Goal: Task Accomplishment & Management: Manage account settings

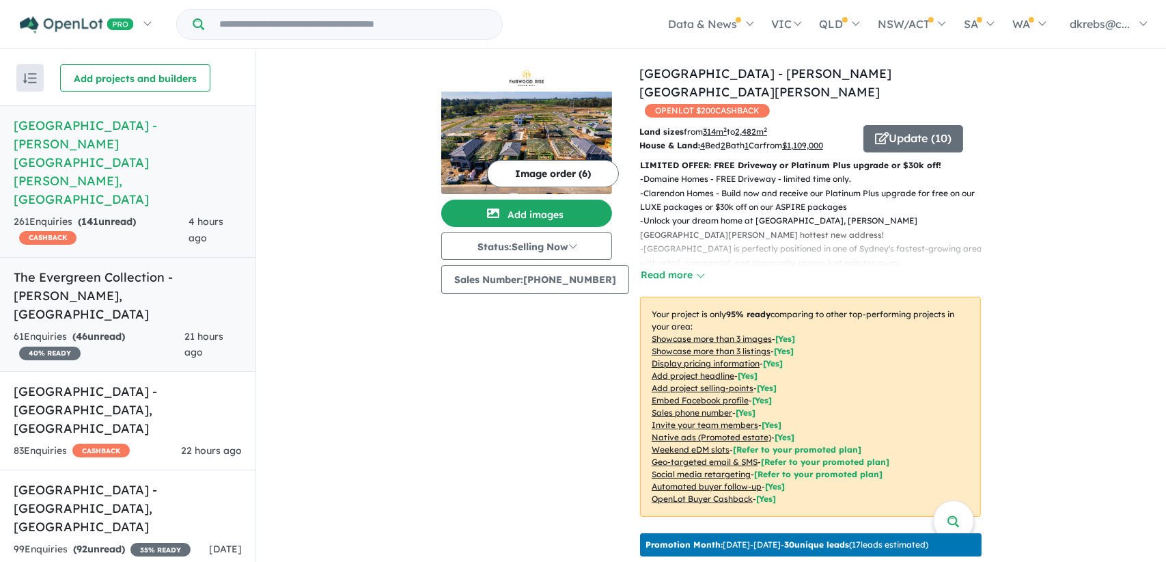
click at [94, 257] on link "The Evergreen Collection - [GEOGRAPHIC_DATA] , [GEOGRAPHIC_DATA] 61 Enquir ies …" at bounding box center [128, 314] width 256 height 115
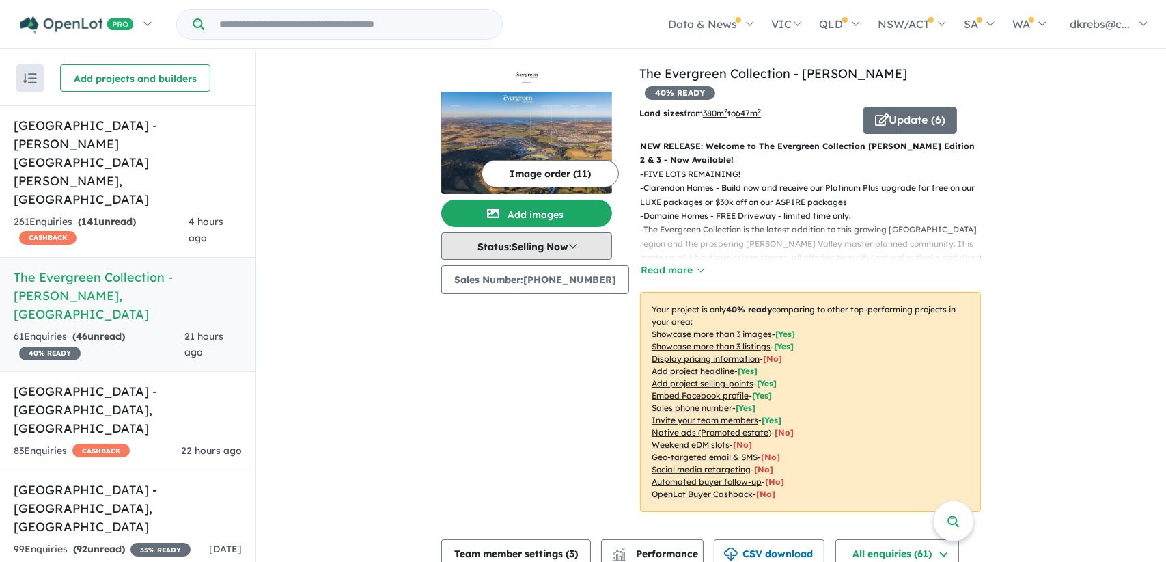
click at [536, 249] on button "Status: Selling Now" at bounding box center [526, 245] width 171 height 27
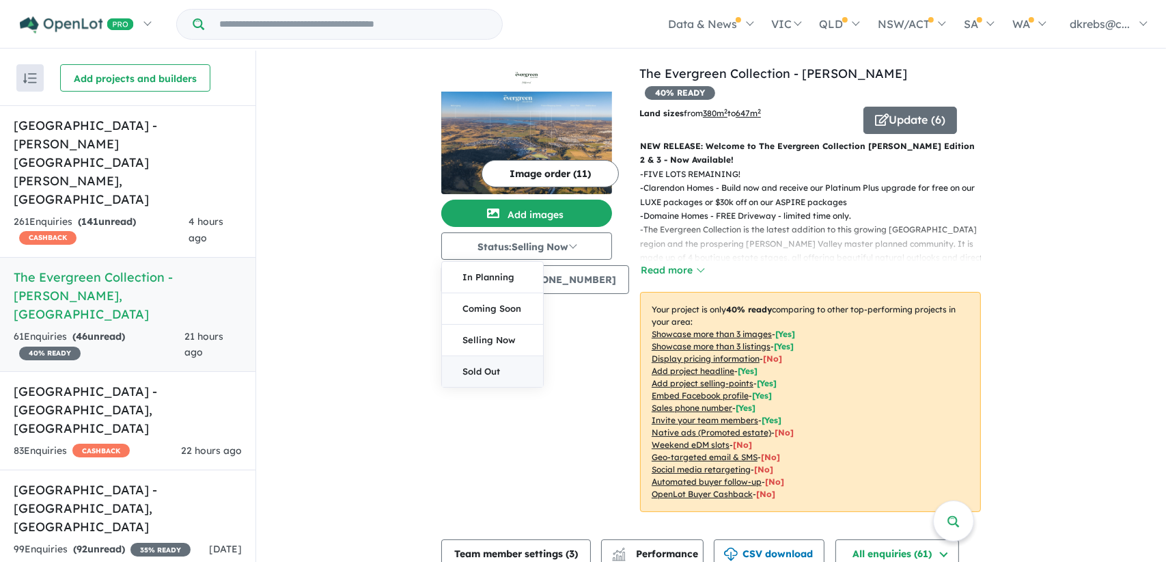
click at [487, 372] on button "Sold Out" at bounding box center [492, 371] width 101 height 31
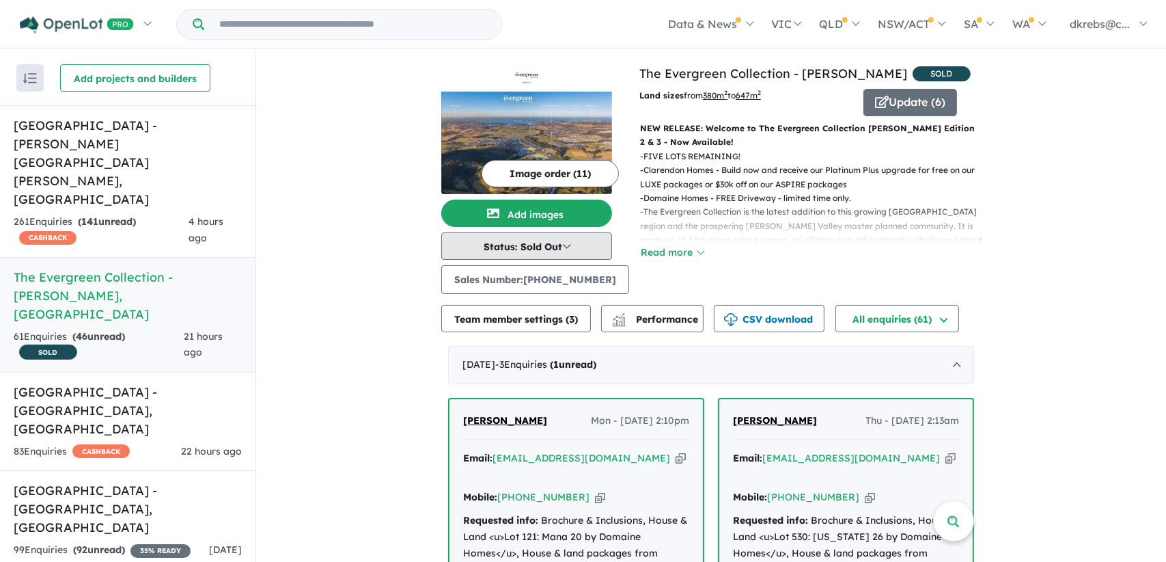
click at [541, 247] on button "Status: Sold Out" at bounding box center [526, 245] width 171 height 27
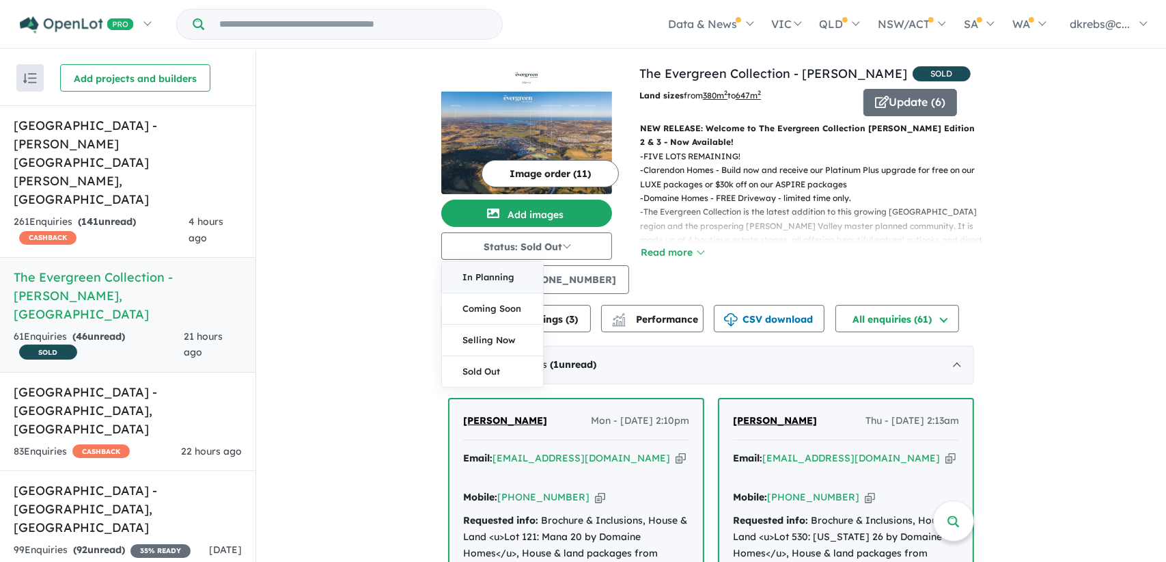
click at [502, 281] on button "In Planning" at bounding box center [492, 277] width 101 height 31
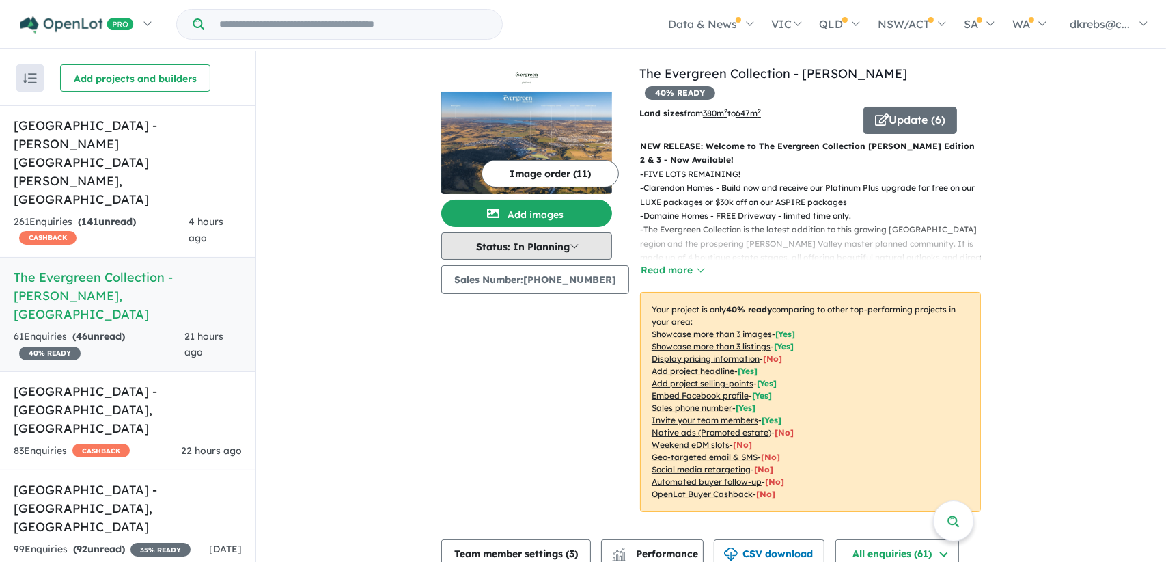
click at [538, 254] on button "Status: In Planning" at bounding box center [526, 245] width 171 height 27
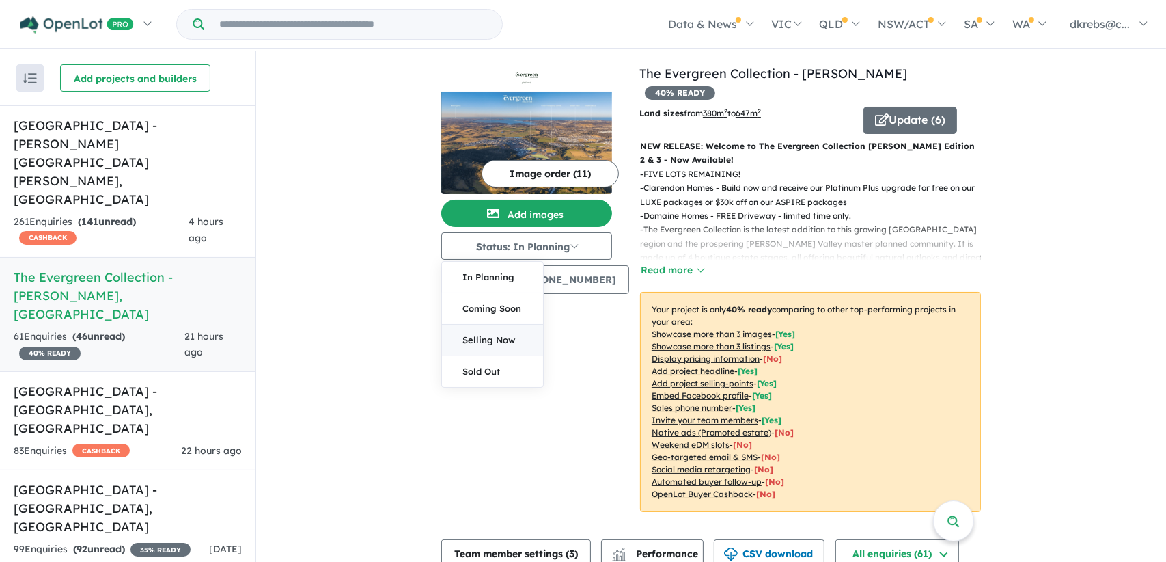
click at [510, 333] on button "Selling Now" at bounding box center [492, 340] width 101 height 31
click at [904, 107] on button "Update ( 6 )" at bounding box center [911, 120] width 94 height 27
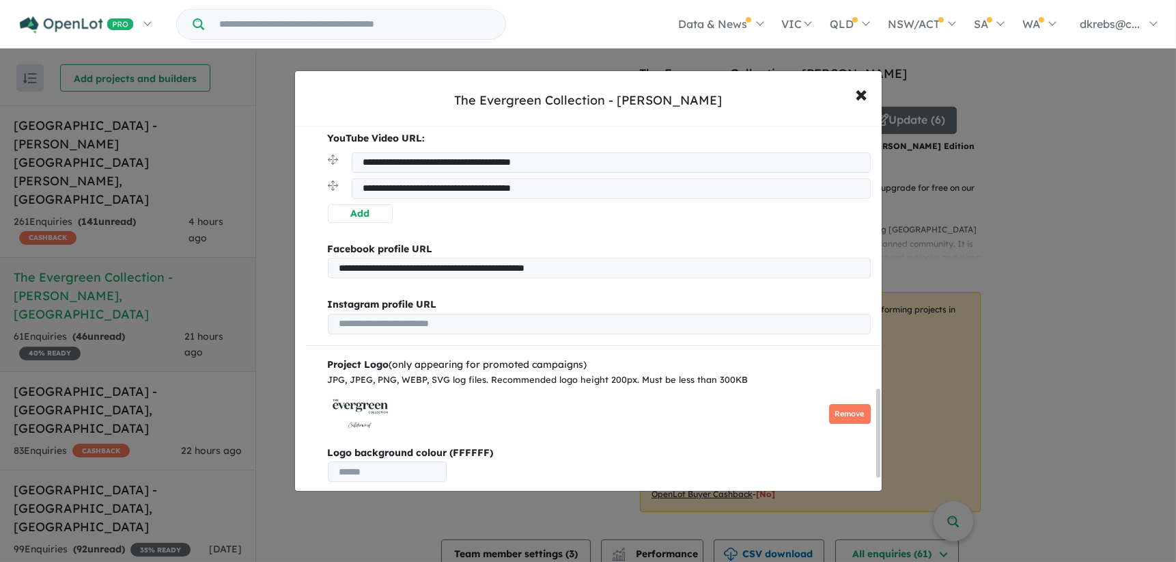
scroll to position [1146, 0]
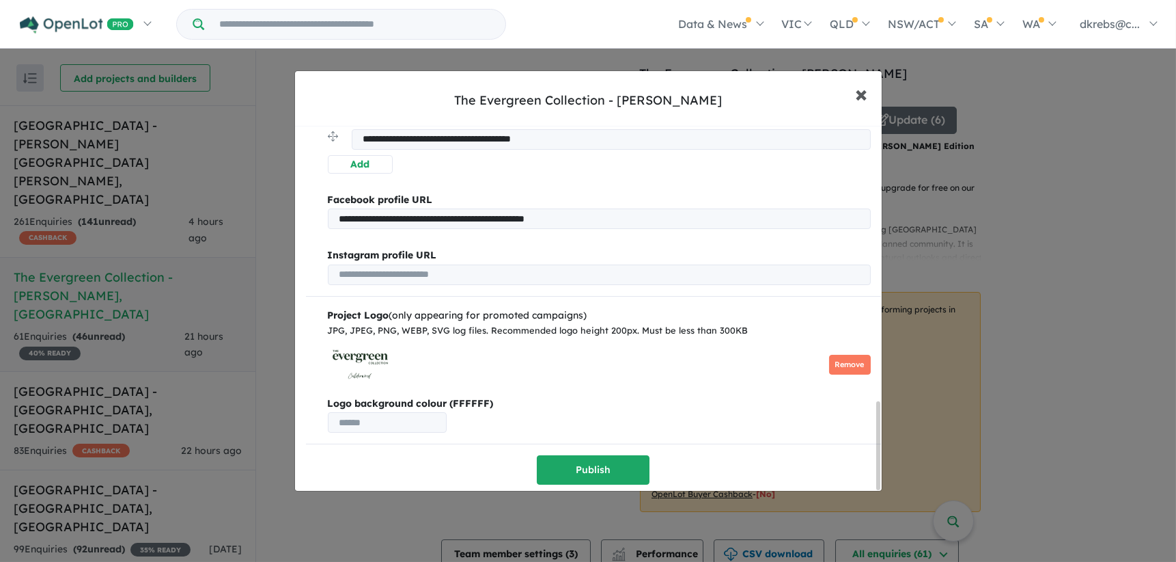
click at [864, 93] on span "×" at bounding box center [862, 93] width 12 height 29
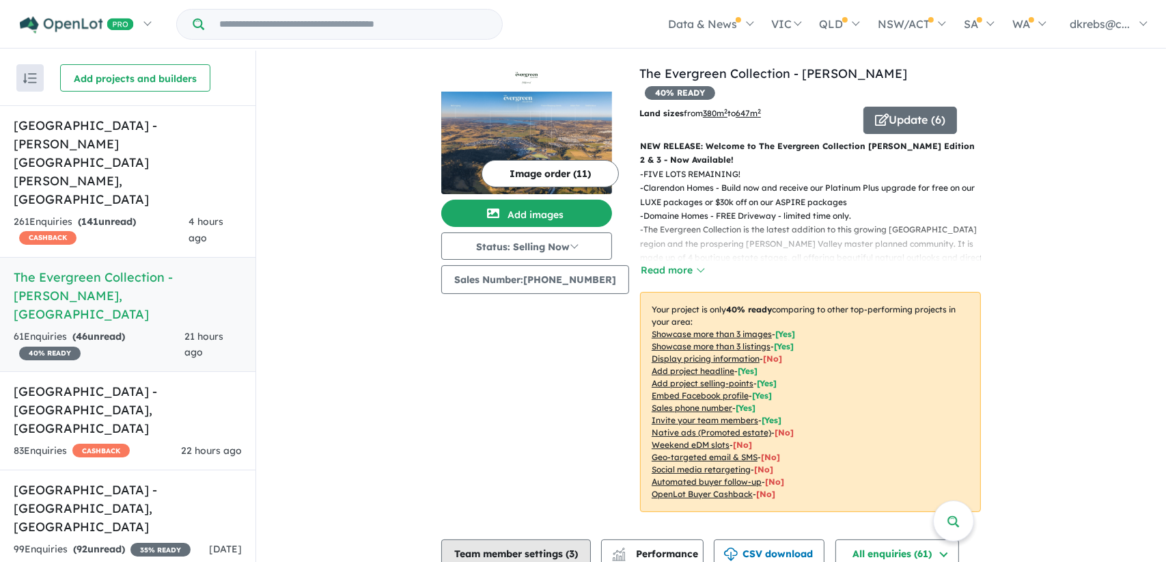
drag, startPoint x: 500, startPoint y: 543, endPoint x: 527, endPoint y: 538, distance: 27.1
click at [527, 539] on button "Team member settings ( 3 )" at bounding box center [516, 552] width 150 height 27
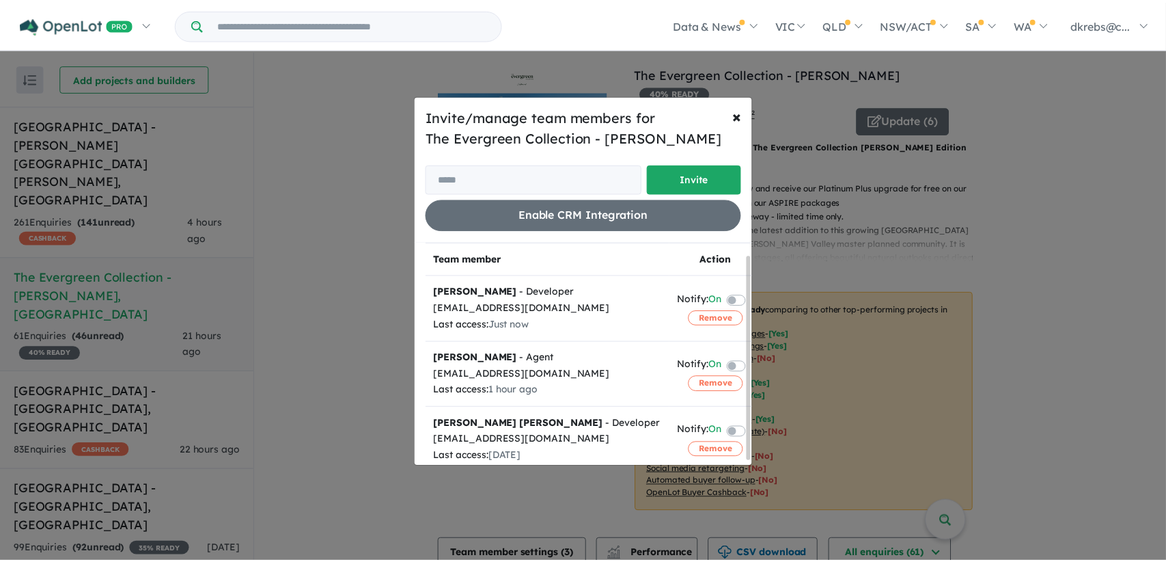
scroll to position [17, 0]
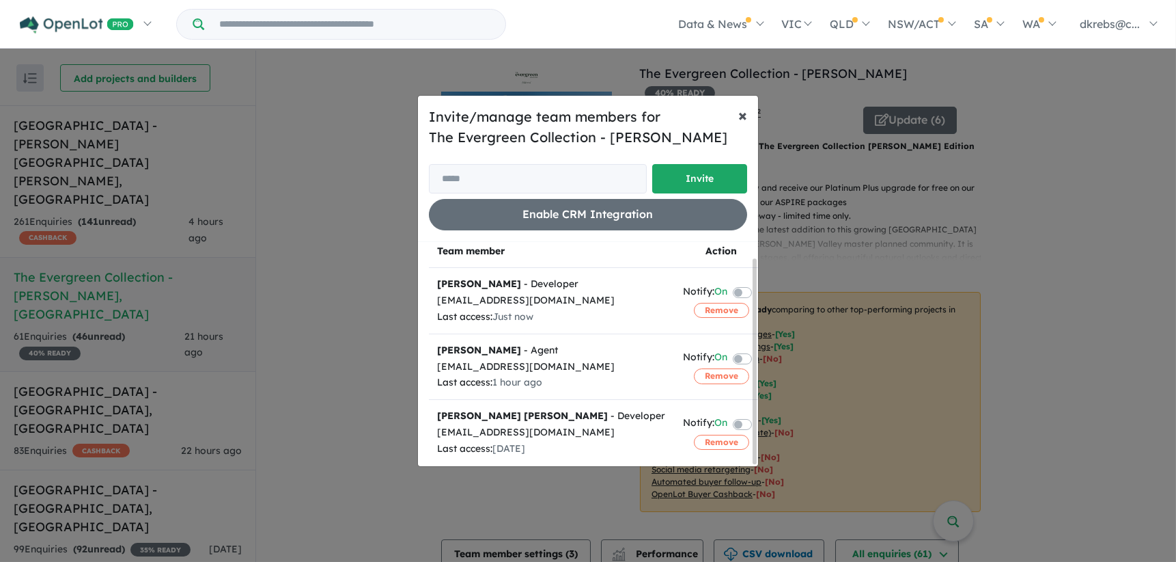
click at [743, 114] on span "×" at bounding box center [743, 115] width 9 height 20
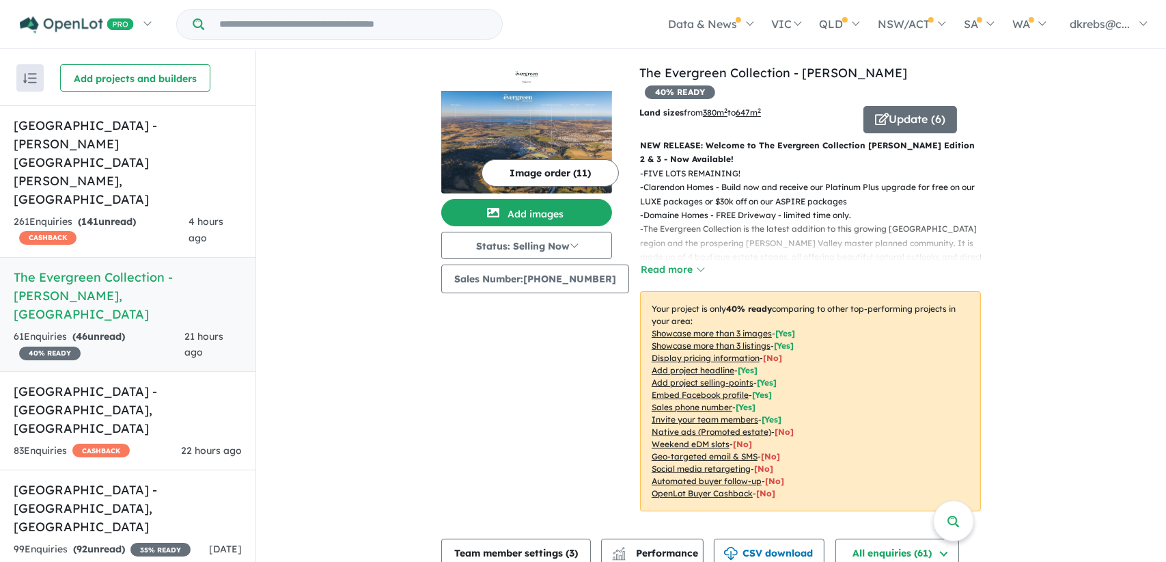
scroll to position [0, 0]
click at [661, 262] on button "Read more" at bounding box center [672, 270] width 64 height 16
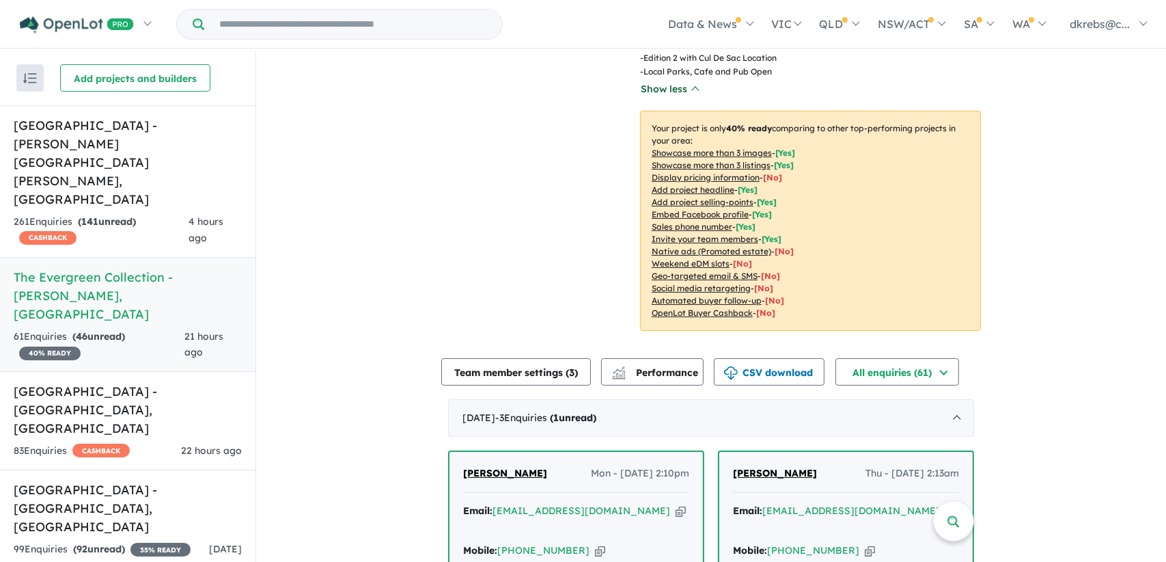
scroll to position [410, 0]
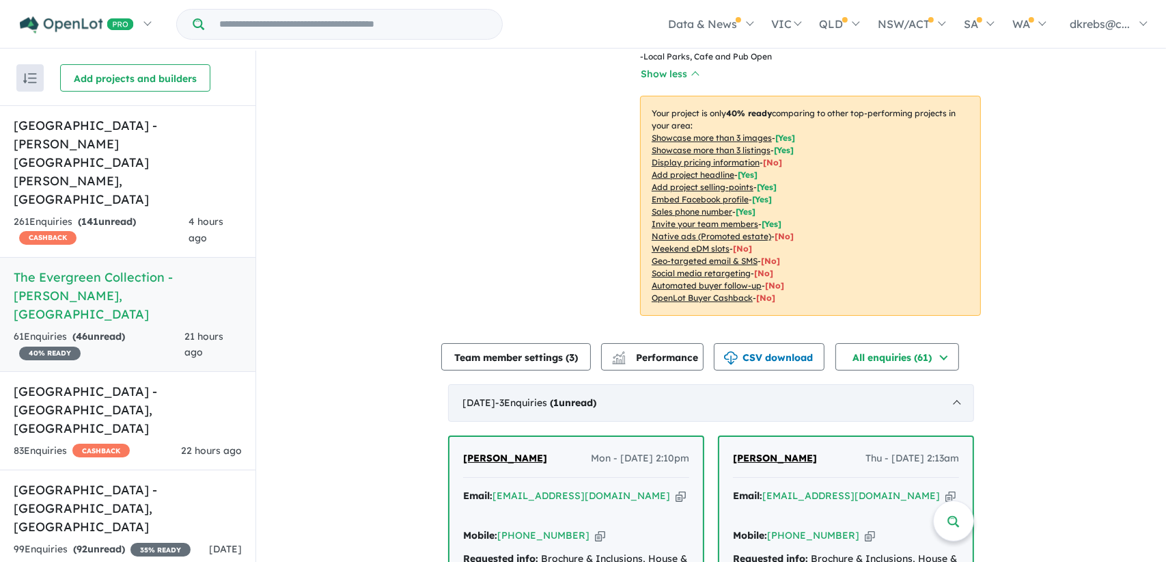
click at [659, 384] on div "[DATE] - 3 Enquir ies ( 1 unread)" at bounding box center [711, 403] width 526 height 38
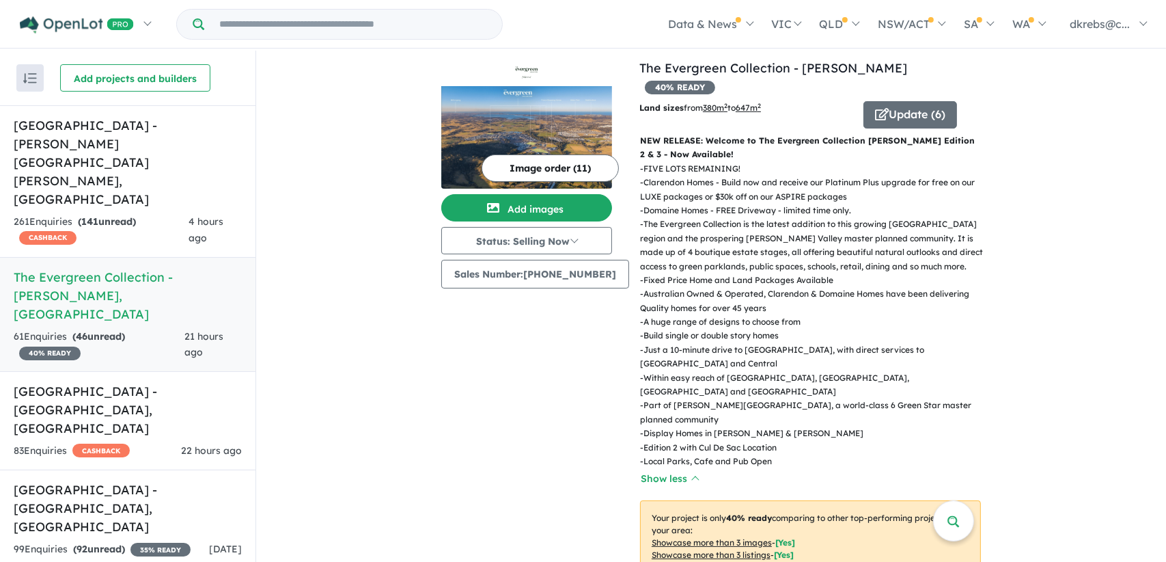
scroll to position [0, 0]
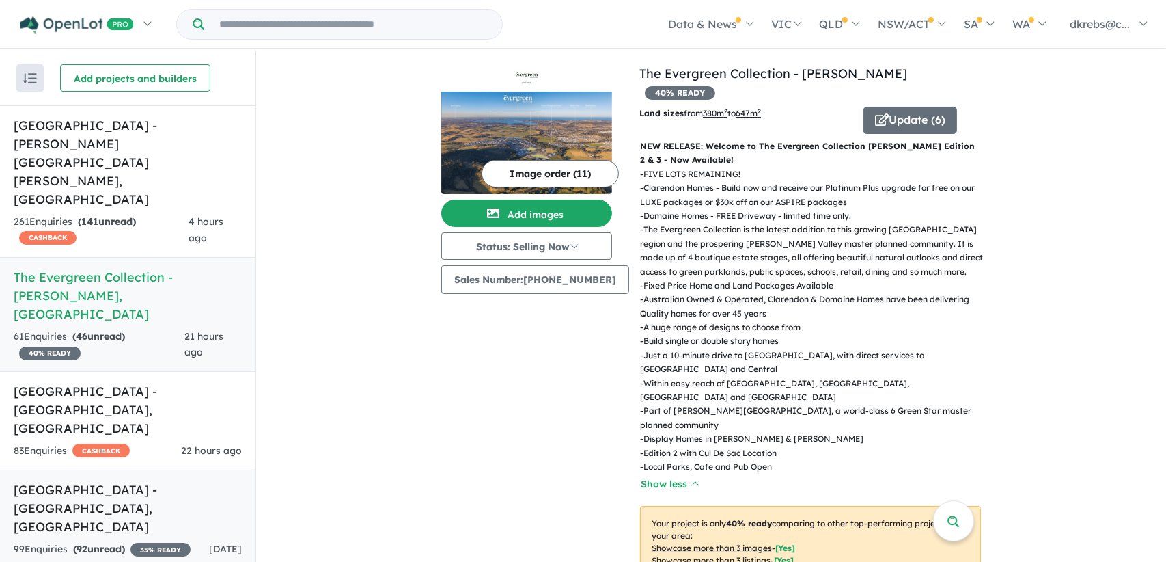
click at [57, 480] on h5 "[GEOGRAPHIC_DATA] - [GEOGRAPHIC_DATA] , [GEOGRAPHIC_DATA]" at bounding box center [128, 507] width 228 height 55
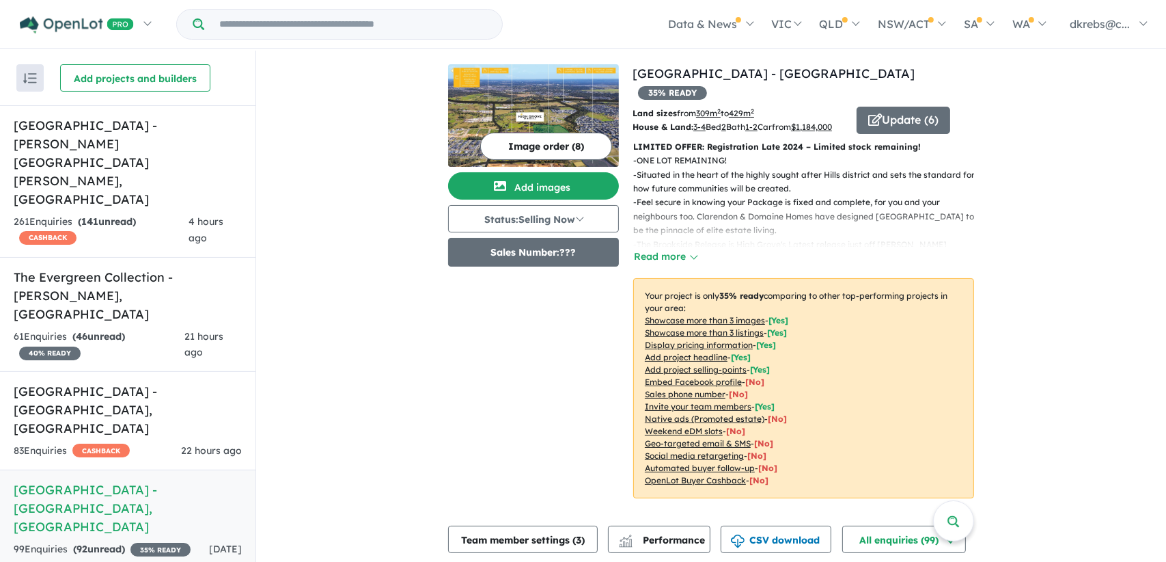
click at [545, 258] on button "Sales Number: ???" at bounding box center [533, 252] width 171 height 29
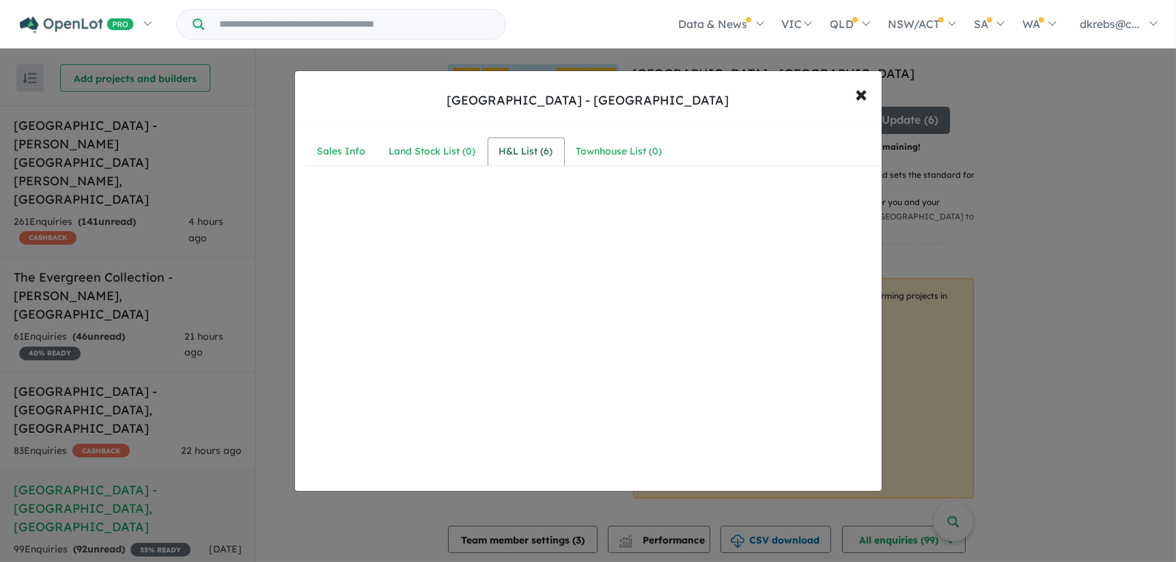
click at [525, 147] on div "H&L List ( 6 )" at bounding box center [526, 151] width 54 height 16
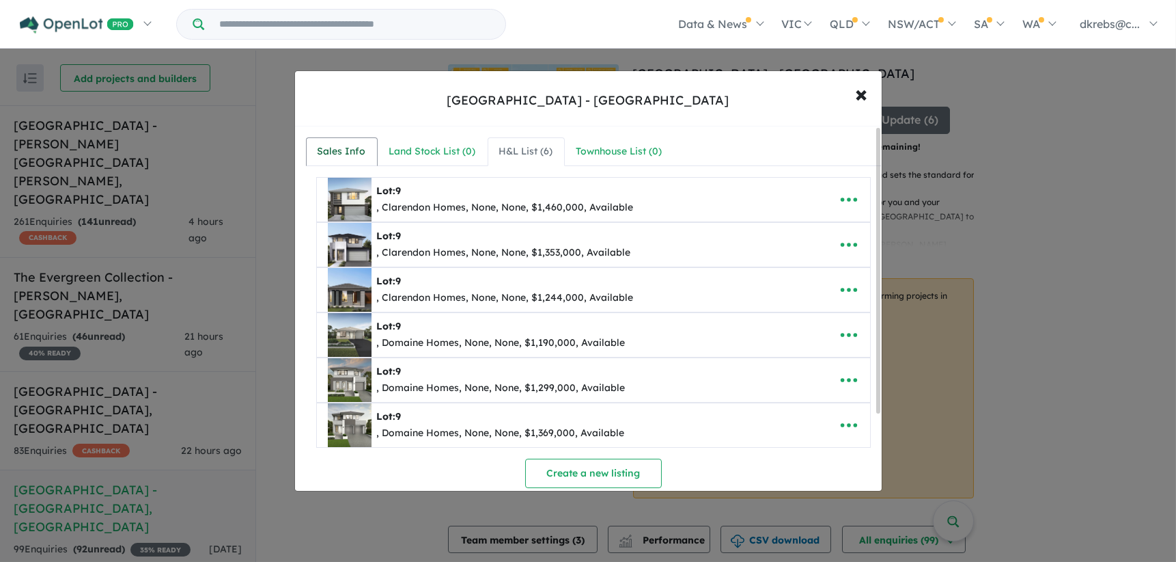
click at [344, 147] on div "Sales Info" at bounding box center [342, 151] width 49 height 16
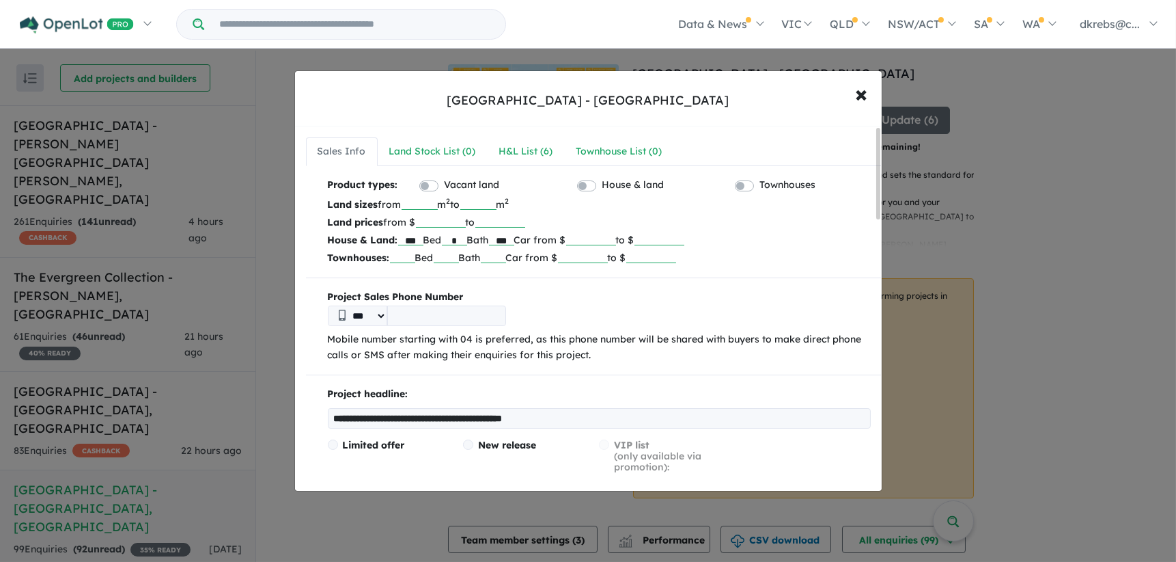
click at [408, 313] on input "tel" at bounding box center [446, 315] width 119 height 20
type input "**********"
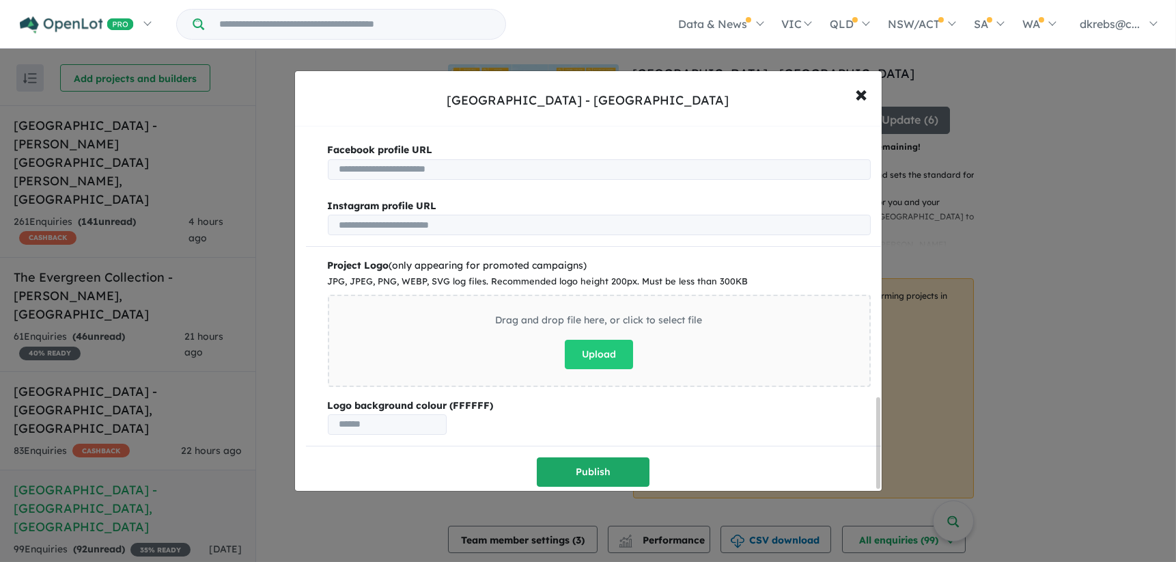
scroll to position [1102, 0]
click at [584, 462] on button "Publish" at bounding box center [593, 470] width 113 height 29
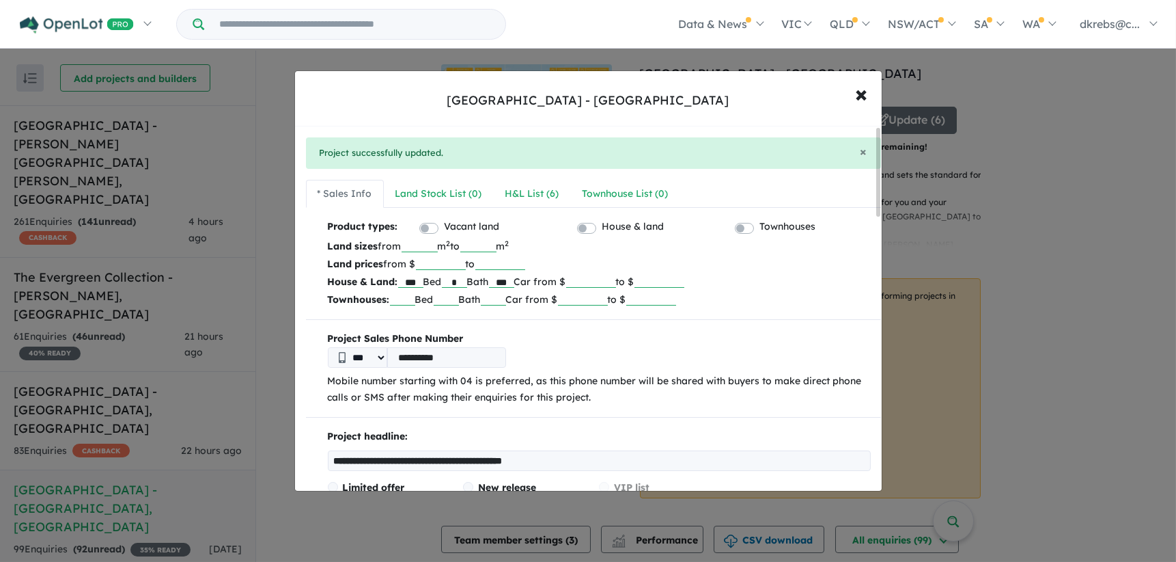
click at [101, 466] on div "**********" at bounding box center [588, 281] width 1176 height 562
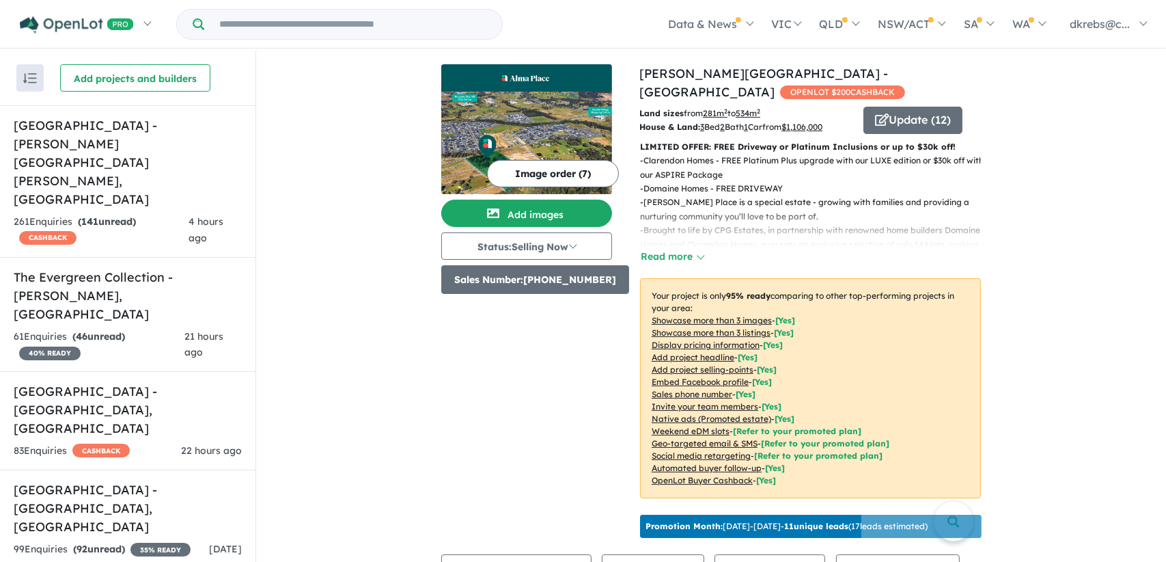
click at [566, 277] on button "Sales Number: [PHONE_NUMBER]" at bounding box center [535, 279] width 188 height 29
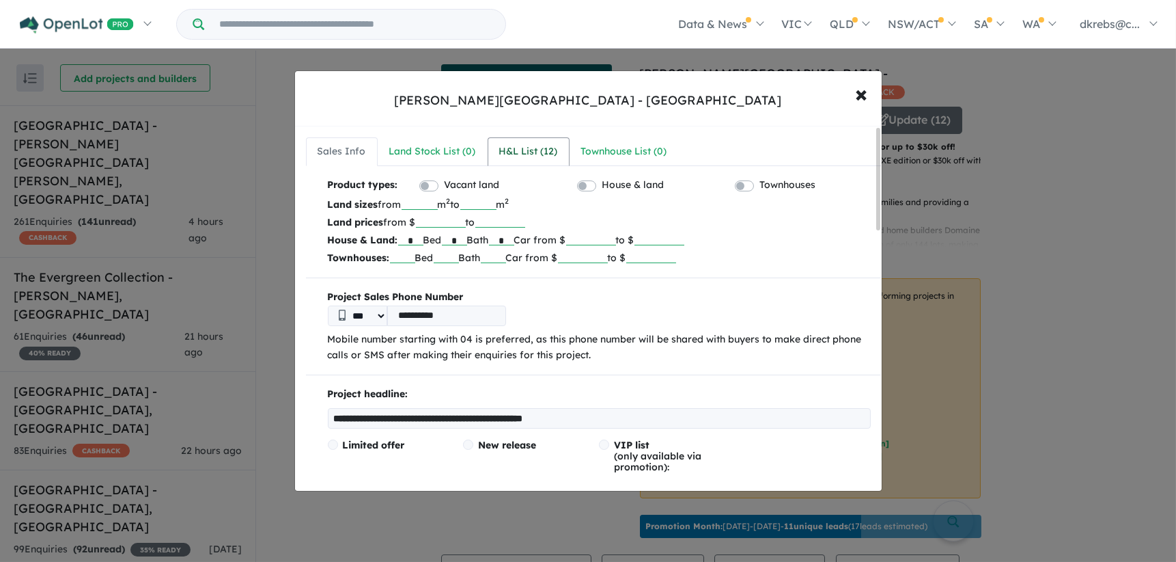
click at [532, 150] on div "H&L List ( 12 )" at bounding box center [528, 151] width 59 height 16
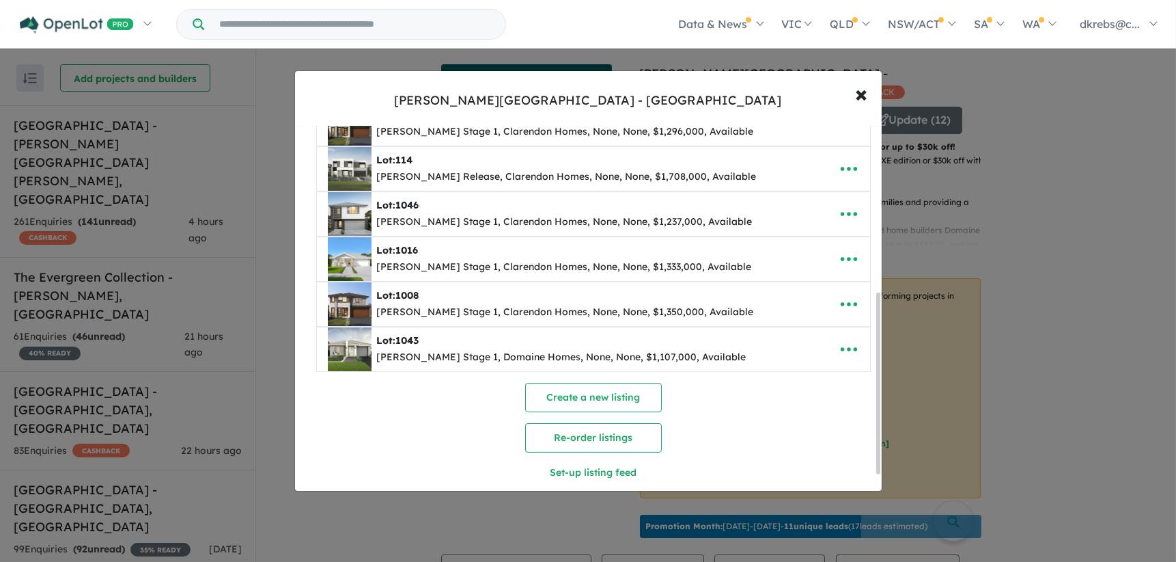
scroll to position [369, 0]
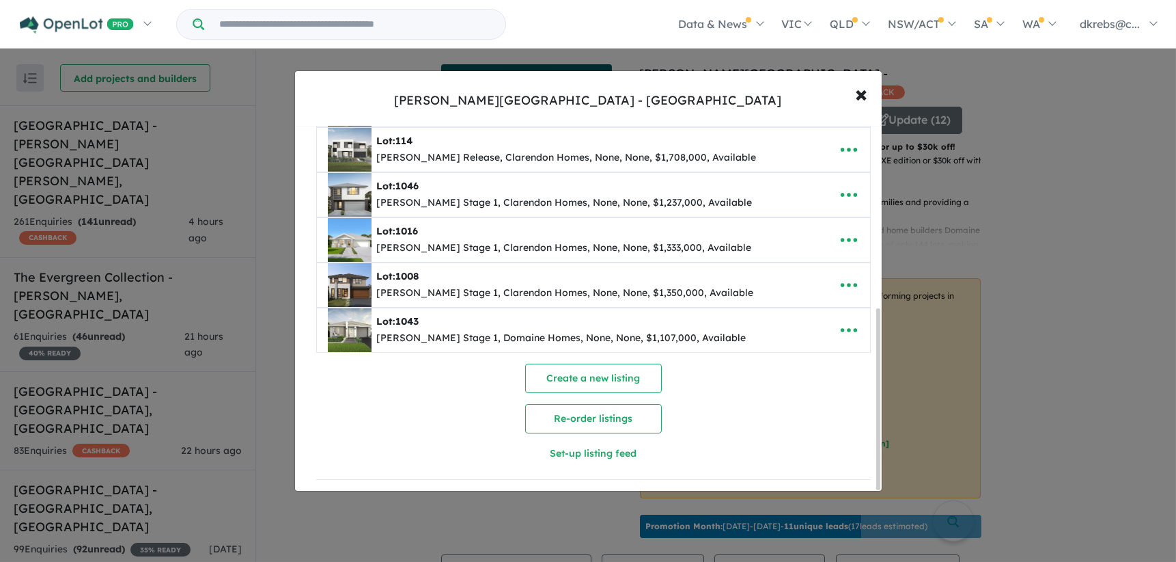
click at [68, 124] on div "**********" at bounding box center [588, 281] width 1176 height 562
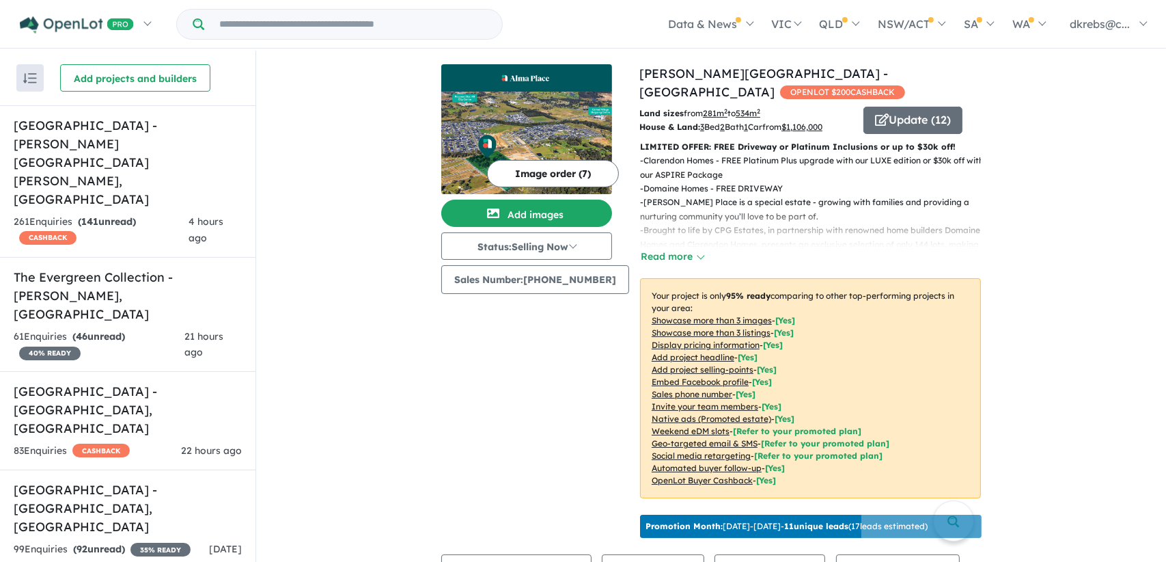
click at [68, 124] on h5 "[GEOGRAPHIC_DATA] - [PERSON_NAME][GEOGRAPHIC_DATA][PERSON_NAME] , [GEOGRAPHIC_D…" at bounding box center [128, 162] width 228 height 92
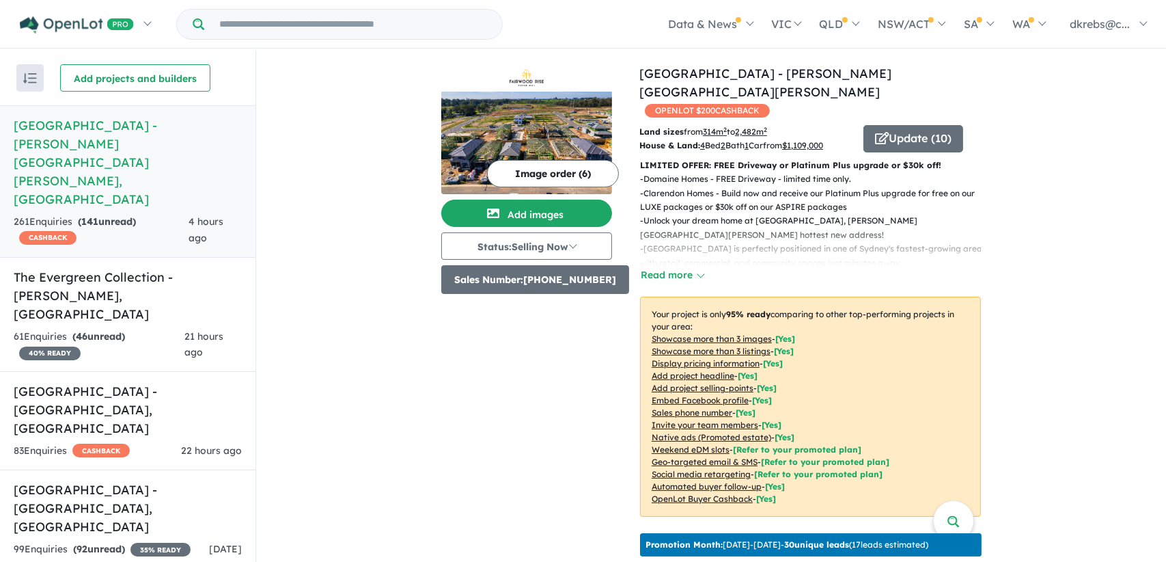
click at [550, 278] on button "Sales Number: [PHONE_NUMBER]" at bounding box center [535, 279] width 188 height 29
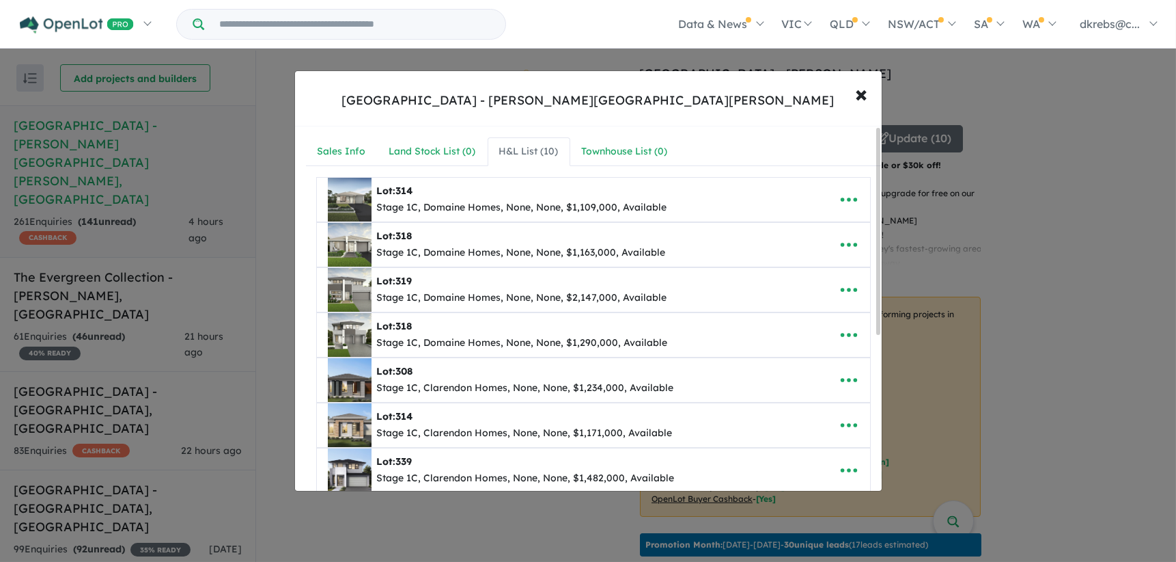
click at [442, 229] on div "Lot: 318" at bounding box center [521, 236] width 289 height 16
click at [862, 94] on span "×" at bounding box center [862, 93] width 12 height 29
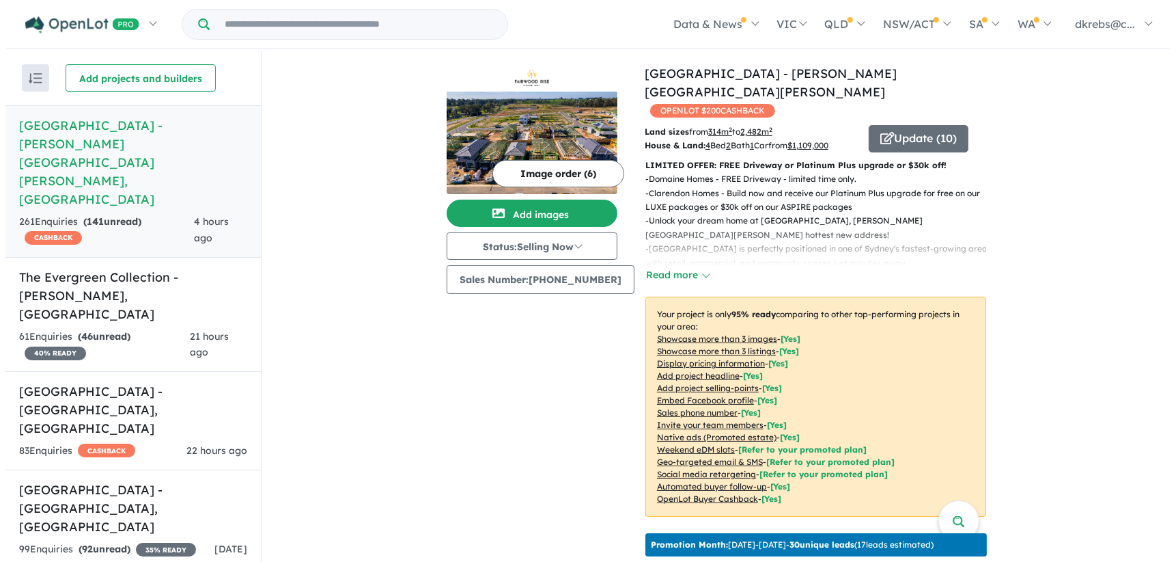
scroll to position [127, 0]
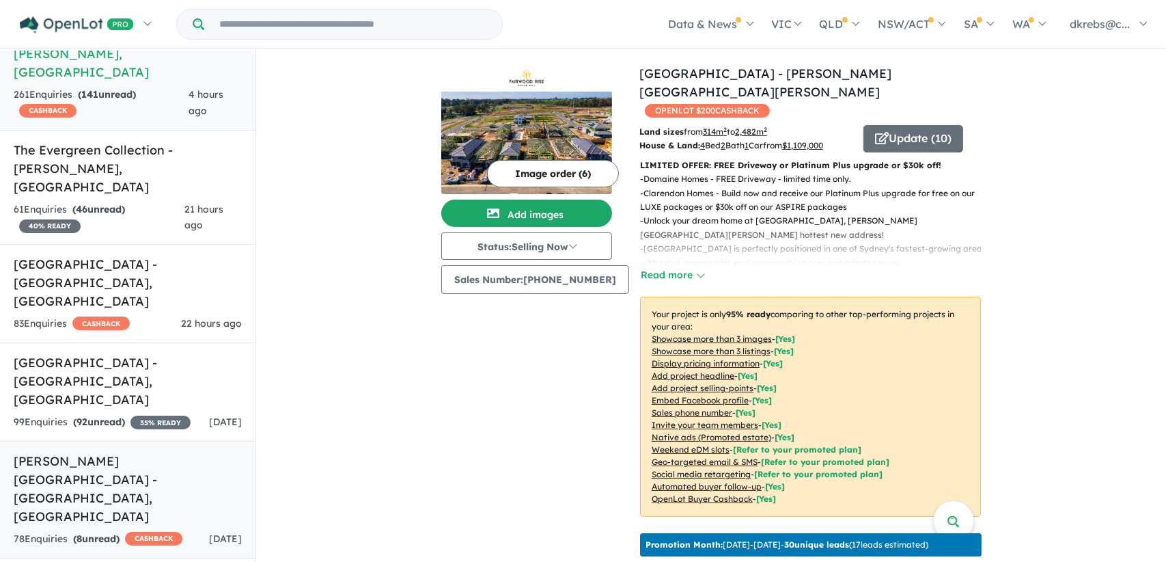
click at [96, 452] on h5 "[PERSON_NAME][GEOGRAPHIC_DATA] - [GEOGRAPHIC_DATA] , [GEOGRAPHIC_DATA]" at bounding box center [128, 489] width 228 height 74
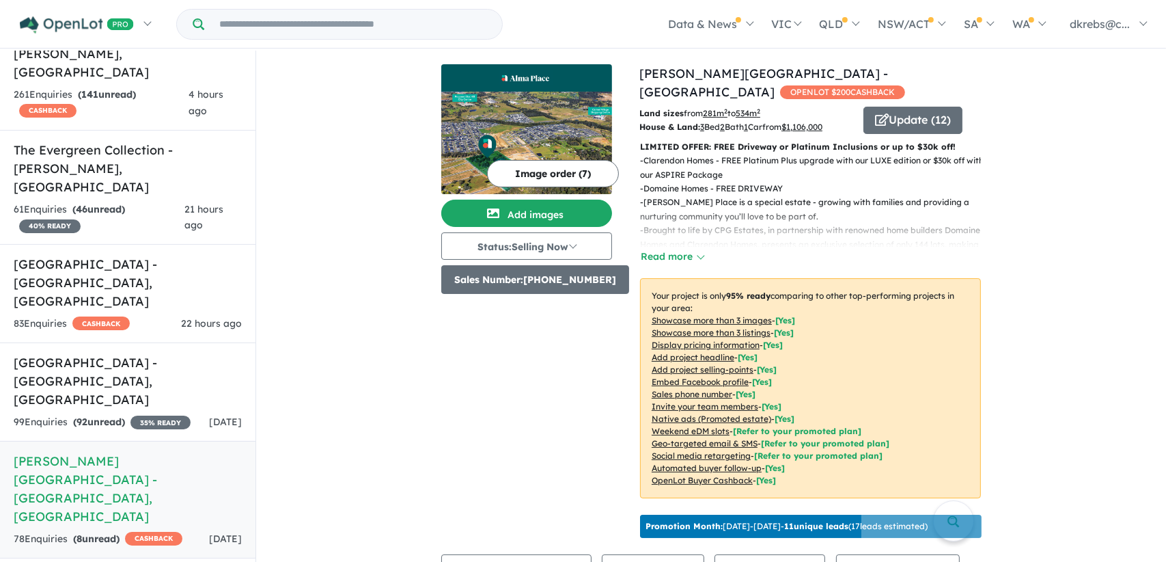
click at [510, 279] on button "Sales Number: [PHONE_NUMBER]" at bounding box center [535, 279] width 188 height 29
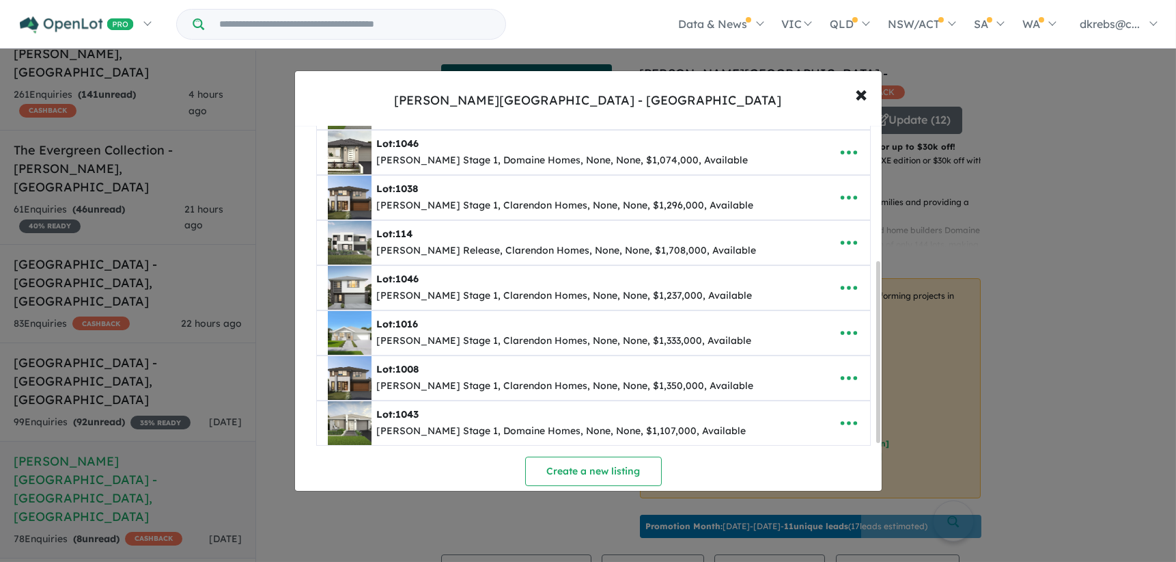
scroll to position [273, 0]
